Goal: Task Accomplishment & Management: Manage account settings

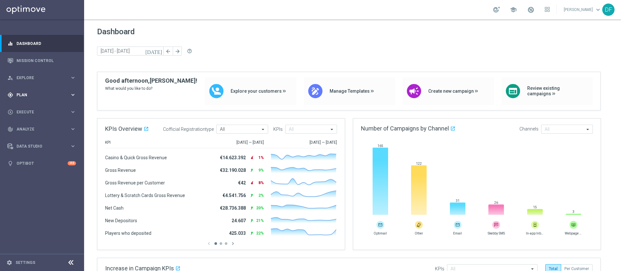
click at [59, 100] on div "gps_fixed Plan keyboard_arrow_right" at bounding box center [41, 94] width 83 height 17
click at [25, 107] on link "Target Groups" at bounding box center [42, 108] width 50 height 5
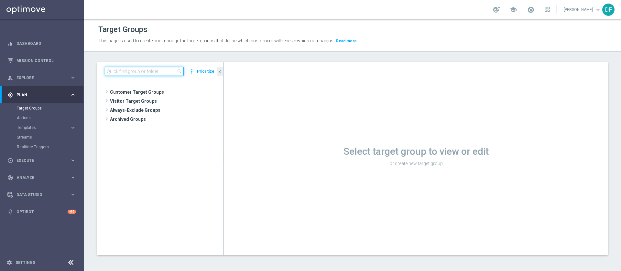
click at [134, 71] on input at bounding box center [144, 71] width 79 height 9
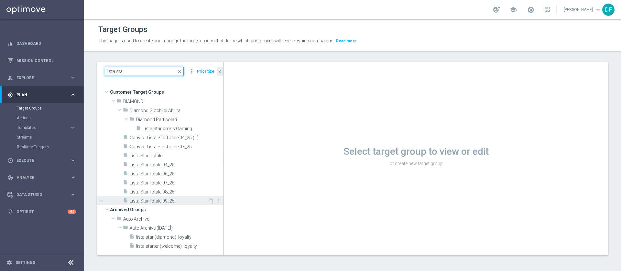
type input "lista sta"
click at [144, 200] on span "Lista StarTotale 09_25" at bounding box center [169, 202] width 78 height 6
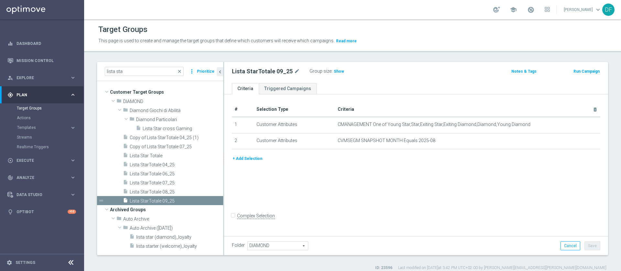
click at [251, 160] on button "+ Add Selection" at bounding box center [247, 158] width 31 height 7
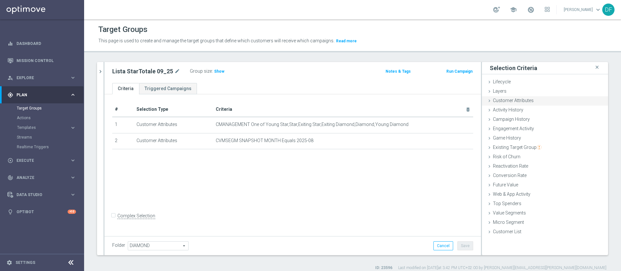
click at [494, 100] on span "Customer Attributes" at bounding box center [513, 100] width 41 height 5
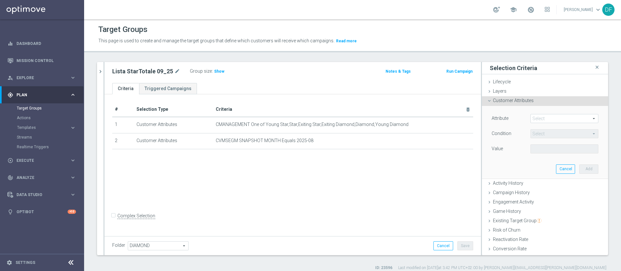
click at [531, 116] on span at bounding box center [564, 119] width 67 height 8
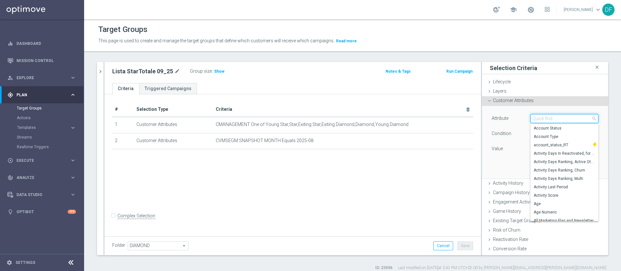
click at [531, 117] on input "search" at bounding box center [565, 118] width 68 height 9
type input "cust"
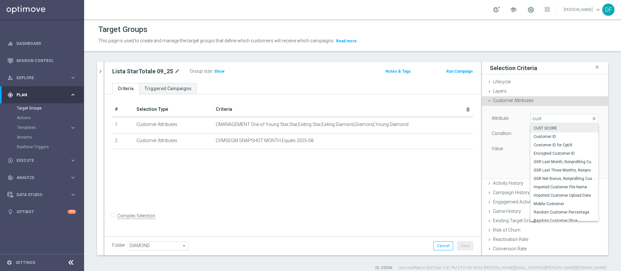
click at [534, 126] on span "CUST SCORE" at bounding box center [564, 128] width 61 height 5
type input "CUST SCORE"
type input "="
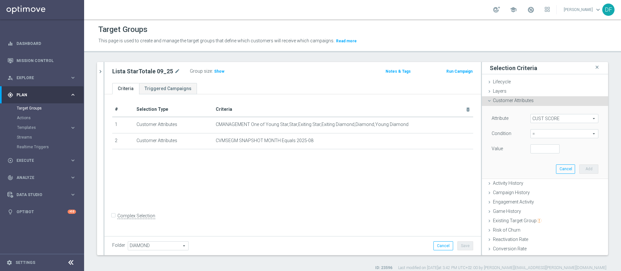
click at [532, 134] on span "=" at bounding box center [564, 134] width 67 height 8
click at [100, 73] on icon "chevron_right" at bounding box center [100, 72] width 6 height 6
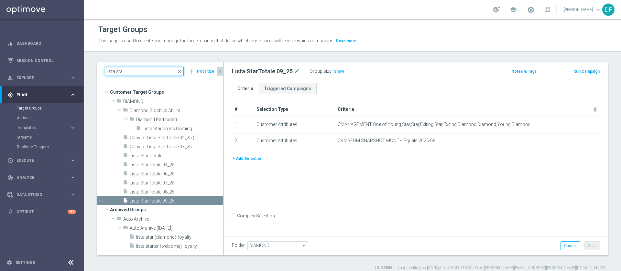
click at [144, 72] on input "lista sta" at bounding box center [144, 71] width 79 height 9
click at [181, 72] on span "close" at bounding box center [179, 71] width 5 height 5
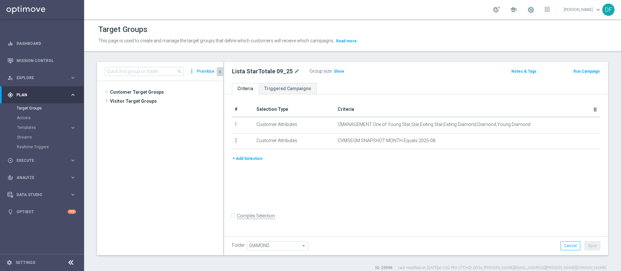
scroll to position [308, 0]
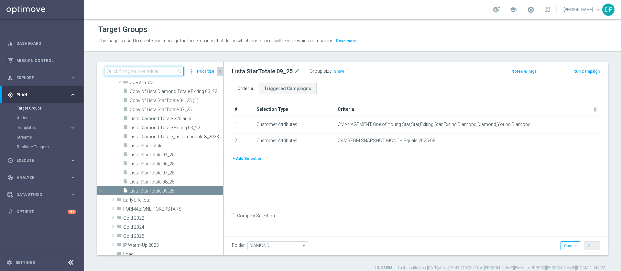
click at [164, 71] on input at bounding box center [144, 71] width 79 height 9
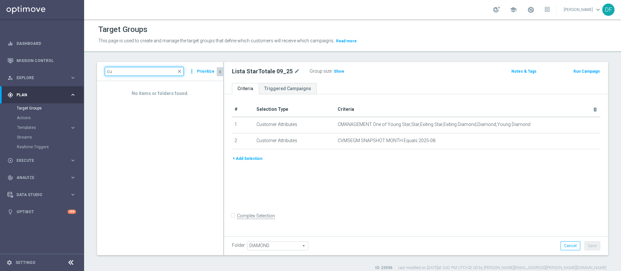
type input "c"
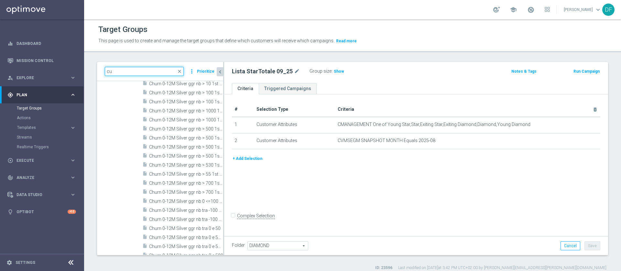
type input "c"
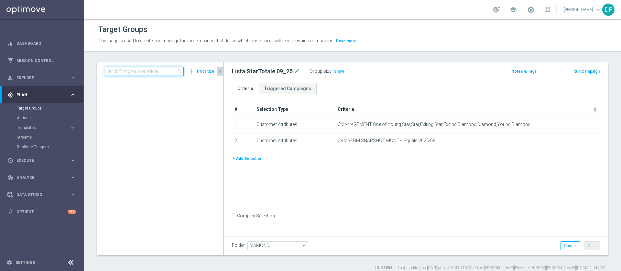
scroll to position [9722, 0]
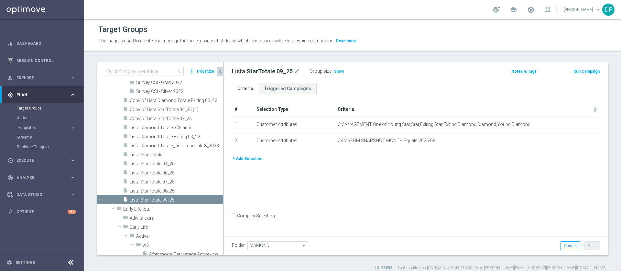
click at [238, 161] on button "+ Add Selection" at bounding box center [247, 158] width 31 height 7
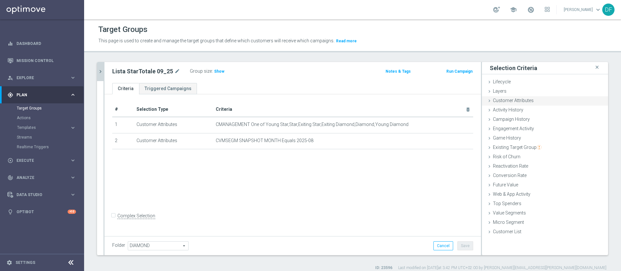
click at [514, 99] on span "Customer Attributes" at bounding box center [513, 100] width 41 height 5
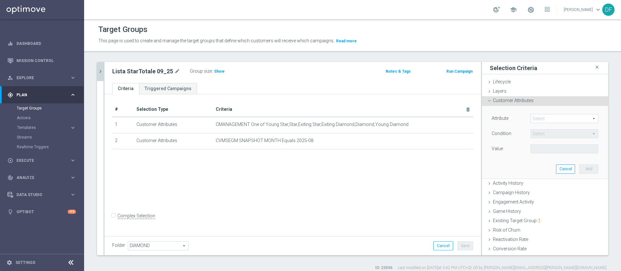
click at [534, 120] on span at bounding box center [564, 119] width 67 height 8
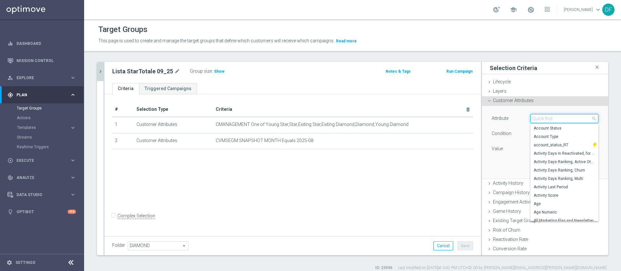
click at [534, 120] on input "search" at bounding box center [565, 118] width 68 height 9
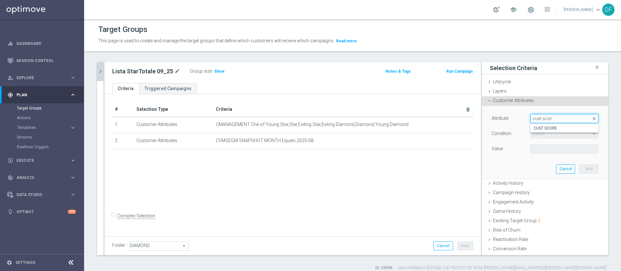
type input "cust scor"
click at [531, 132] on label "CUST SCORE" at bounding box center [565, 128] width 68 height 8
type input "CUST SCORE"
click at [531, 135] on span "=" at bounding box center [564, 134] width 67 height 8
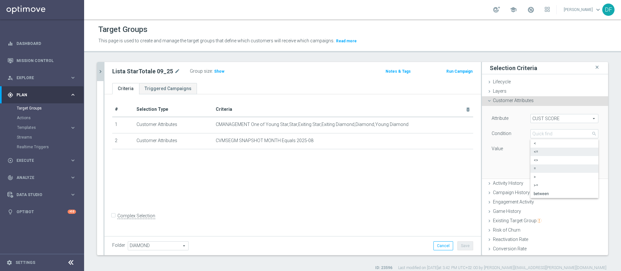
click at [534, 152] on span "<=" at bounding box center [564, 151] width 61 height 5
type input "<="
click at [531, 151] on input "number" at bounding box center [545, 149] width 29 height 9
type input "0"
type input "0.18"
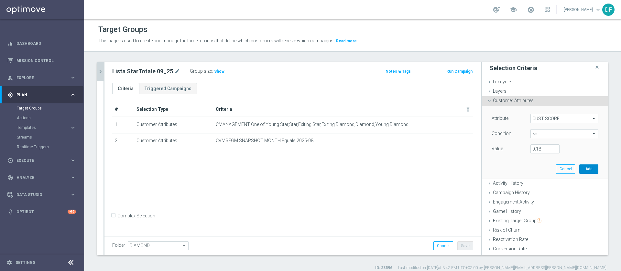
click at [581, 171] on button "Add" at bounding box center [588, 169] width 19 height 9
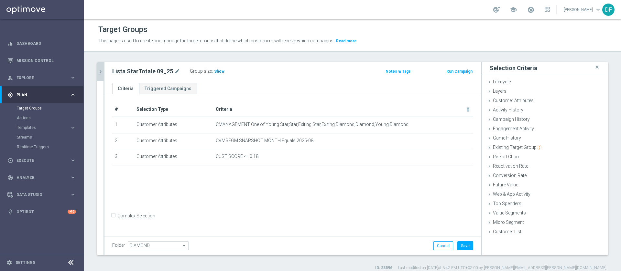
click at [215, 72] on span "Show" at bounding box center [219, 71] width 10 height 5
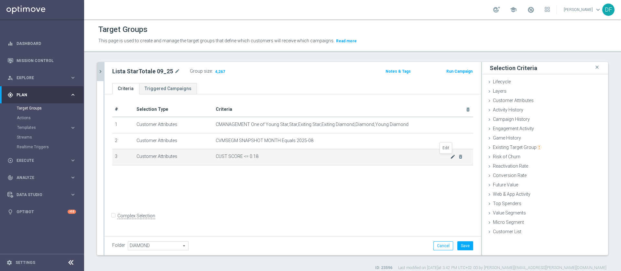
click at [450, 157] on icon "mode_edit" at bounding box center [452, 156] width 5 height 5
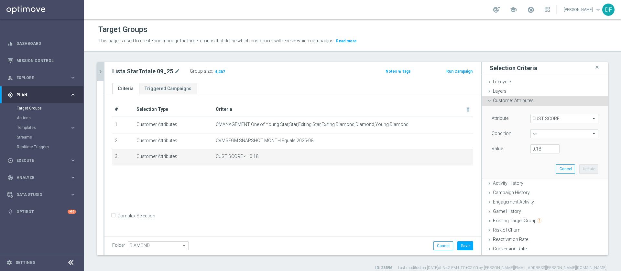
click at [546, 134] on span "<=" at bounding box center [564, 134] width 67 height 8
click at [537, 186] on span ">=" at bounding box center [564, 185] width 61 height 5
type input ">="
click at [533, 147] on input "number" at bounding box center [545, 149] width 29 height 9
type input "0.18"
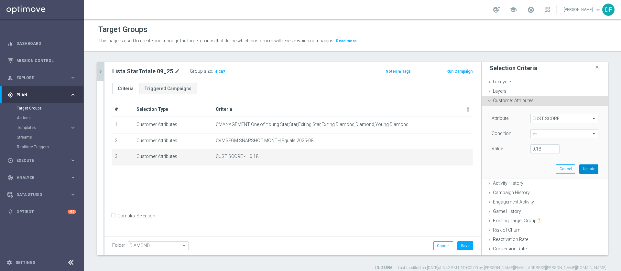
click at [579, 167] on button "Update" at bounding box center [588, 169] width 19 height 9
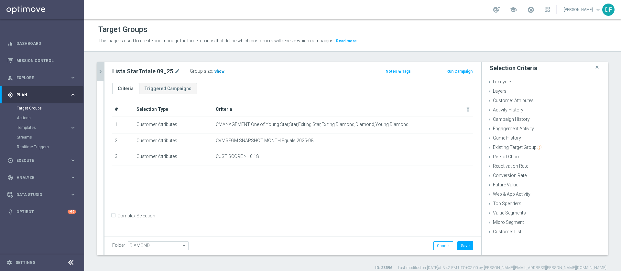
click at [214, 72] on span "Show" at bounding box center [219, 71] width 10 height 5
click at [458, 247] on button "Save" at bounding box center [466, 246] width 16 height 9
click at [215, 70] on span "378" at bounding box center [219, 72] width 8 height 6
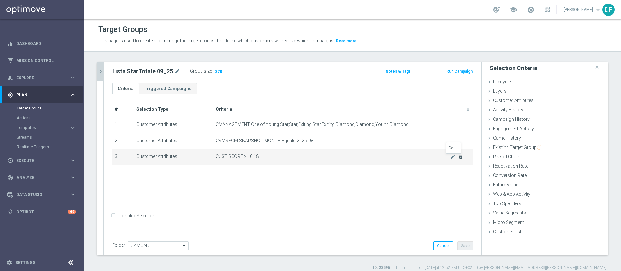
click at [458, 157] on icon "delete_forever" at bounding box center [460, 156] width 5 height 5
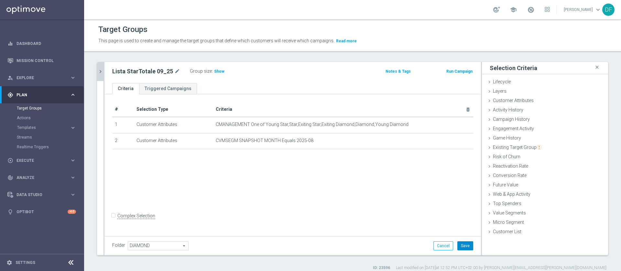
click at [460, 245] on button "Save" at bounding box center [466, 246] width 16 height 9
click at [514, 101] on span "Customer Attributes" at bounding box center [513, 100] width 41 height 5
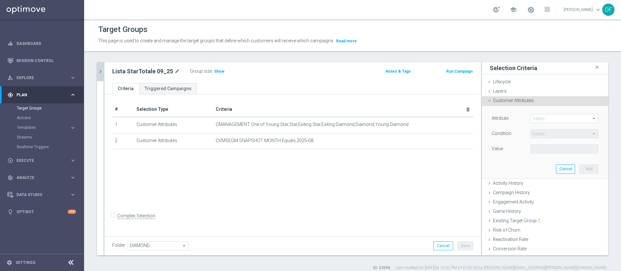
click at [540, 121] on span at bounding box center [564, 119] width 67 height 8
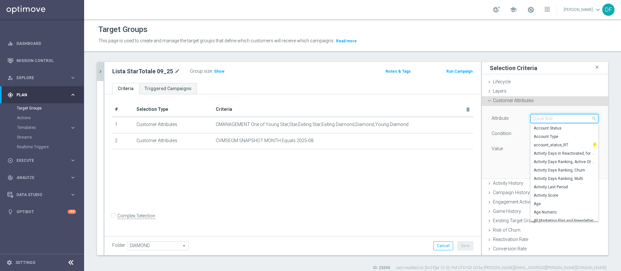
click at [538, 117] on input "search" at bounding box center [565, 118] width 68 height 9
type input "cust"
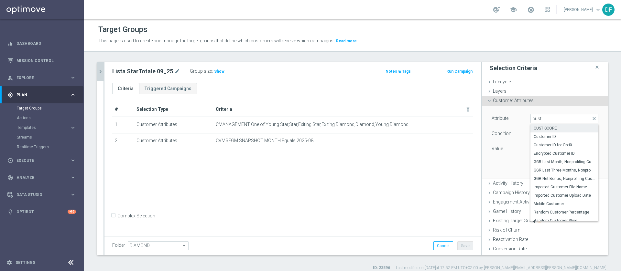
click at [539, 127] on span "CUST SCORE" at bounding box center [564, 128] width 61 height 5
type input "CUST SCORE"
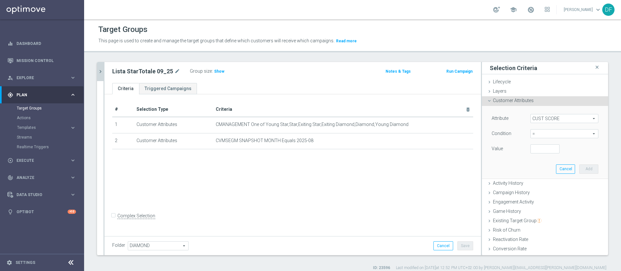
click at [538, 134] on span "=" at bounding box center [564, 134] width 67 height 8
click at [535, 184] on span ">=" at bounding box center [564, 185] width 61 height 5
type input ">="
click at [534, 149] on input "number" at bounding box center [545, 149] width 29 height 9
type input "0.18"
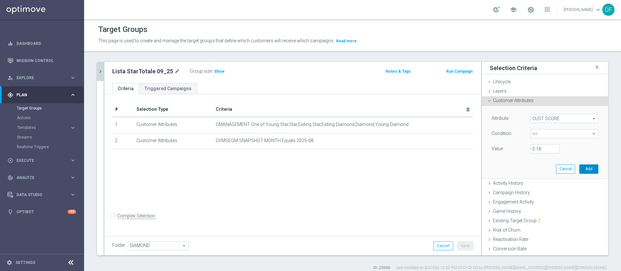
click at [579, 169] on button "Add" at bounding box center [588, 169] width 19 height 9
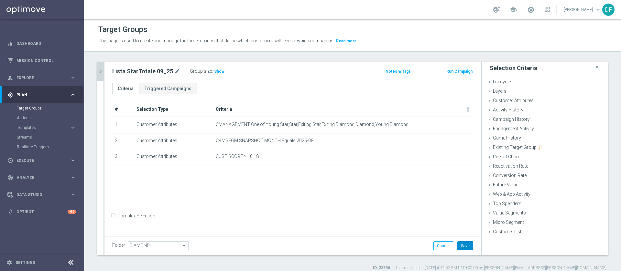
click at [462, 249] on button "Save" at bounding box center [466, 246] width 16 height 9
click at [218, 71] on span "Show" at bounding box center [219, 71] width 10 height 5
click at [218, 71] on span "378" at bounding box center [219, 72] width 8 height 6
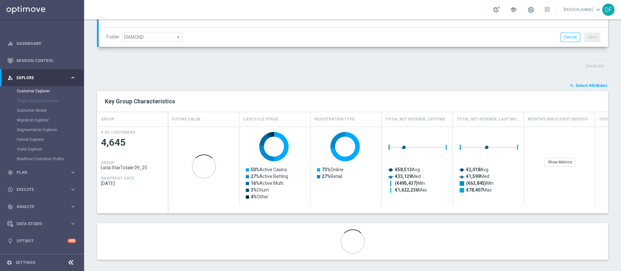
scroll to position [199, 0]
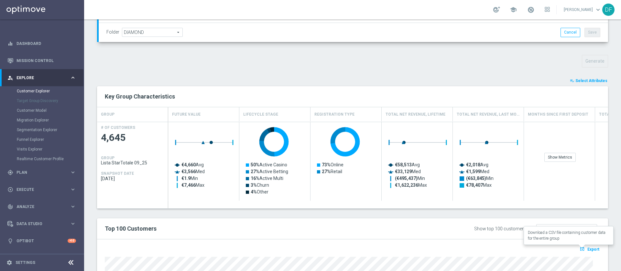
click at [589, 249] on span "Export" at bounding box center [594, 250] width 12 height 5
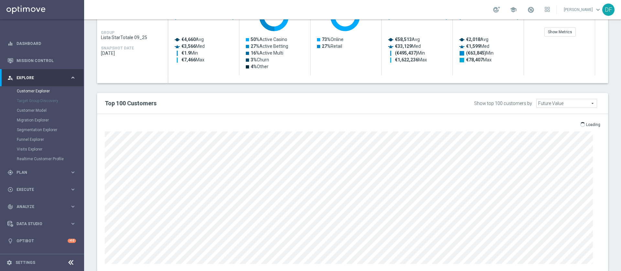
scroll to position [341, 0]
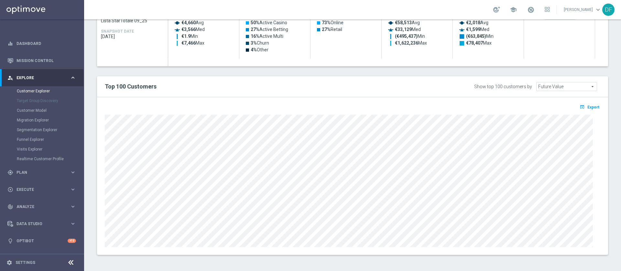
click at [379, 79] on div "Top 100 Customers Show top 100 customers by Future Value Future Value arrow_dro…" at bounding box center [352, 86] width 511 height 21
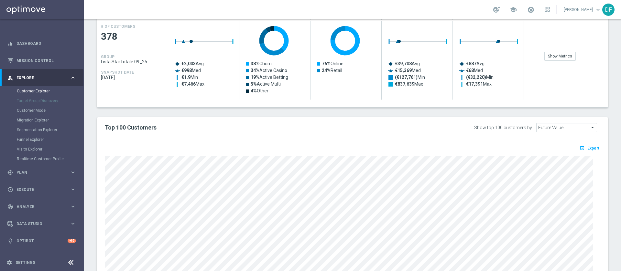
scroll to position [302, 0]
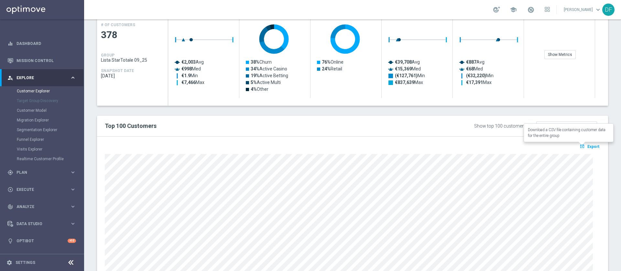
click at [588, 145] on span "Export" at bounding box center [594, 147] width 12 height 5
